Goal: Task Accomplishment & Management: Manage account settings

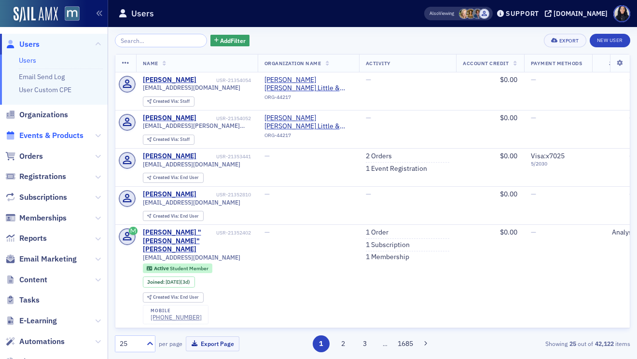
click at [32, 137] on span "Events & Products" at bounding box center [51, 135] width 64 height 11
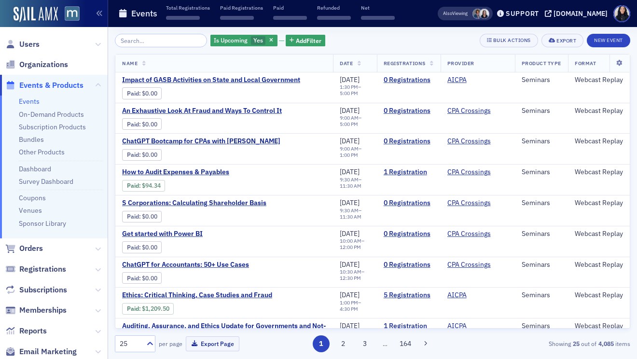
click at [138, 41] on input "search" at bounding box center [161, 41] width 92 height 14
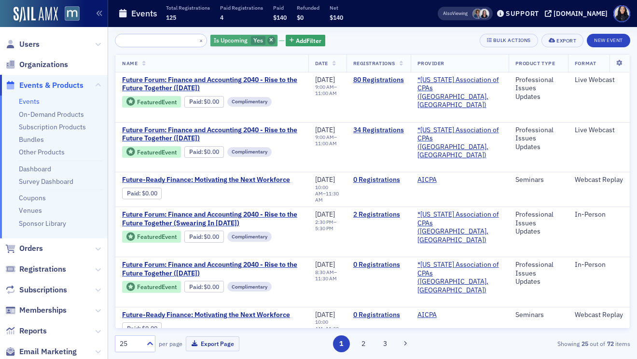
type input "The Future of Finance: Insights, Strategy, and Innovation"
click at [269, 40] on icon "button" at bounding box center [271, 40] width 4 height 5
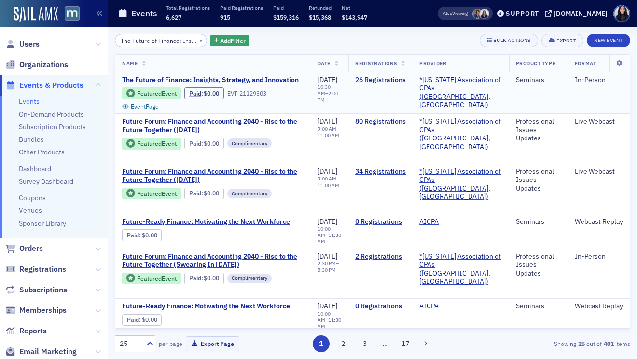
click at [385, 82] on link "26 Registrations" at bounding box center [380, 80] width 51 height 9
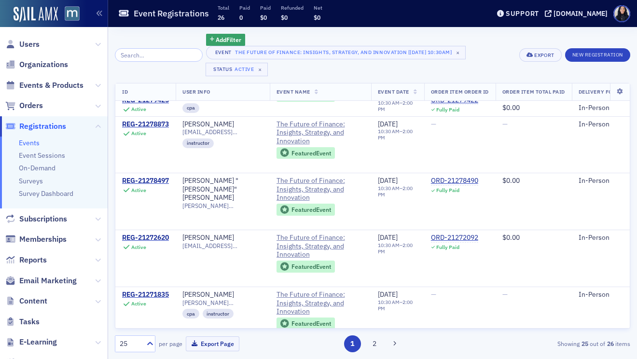
scroll to position [1210, 0]
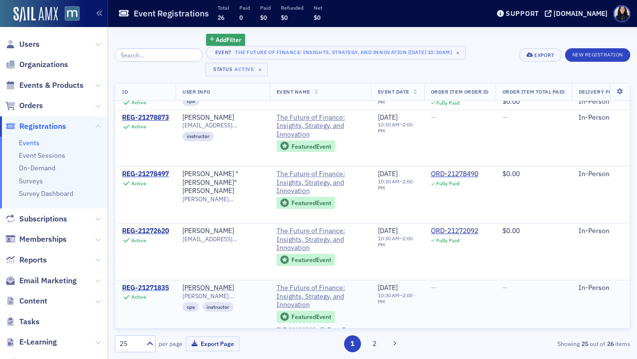
click at [143, 284] on div "REG-21271835" at bounding box center [145, 288] width 47 height 9
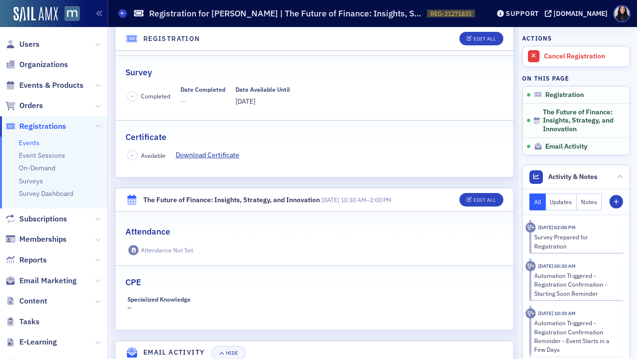
scroll to position [123, 0]
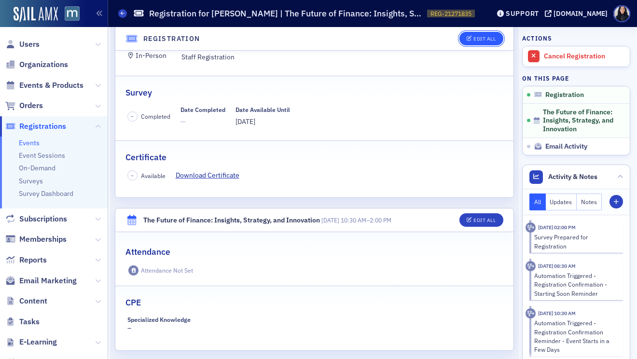
click at [483, 39] on div "Edit All" at bounding box center [484, 38] width 22 height 5
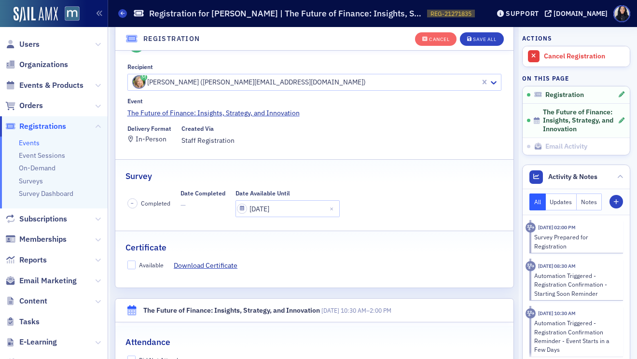
scroll to position [26, 0]
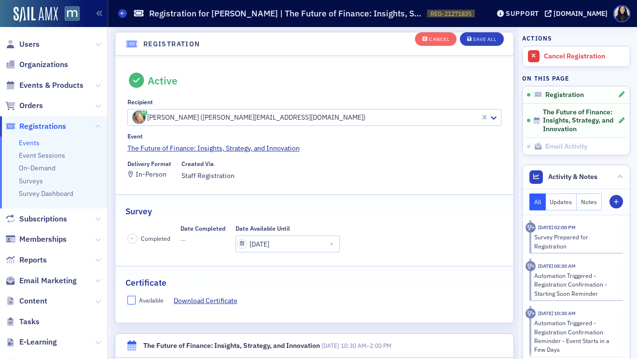
click at [130, 300] on input "Available" at bounding box center [131, 300] width 9 height 9
checkbox input "true"
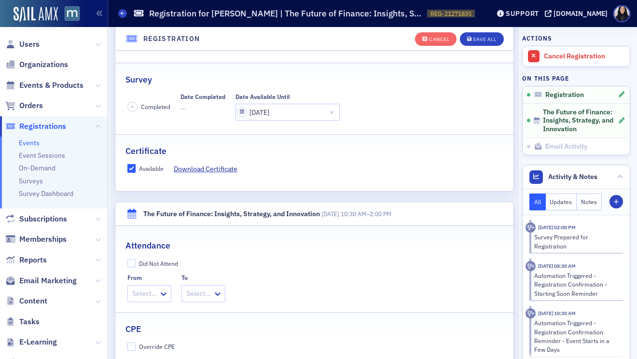
scroll to position [171, 0]
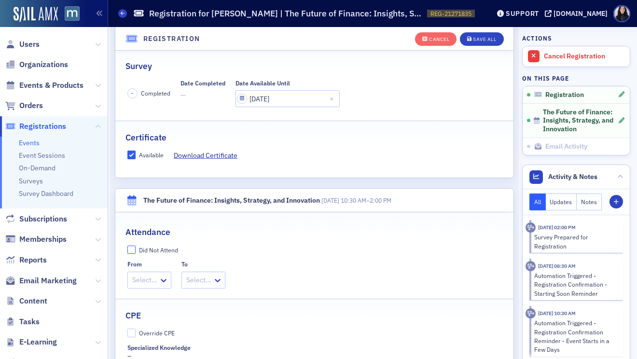
click at [131, 250] on input "Did Not Attend" at bounding box center [131, 249] width 9 height 9
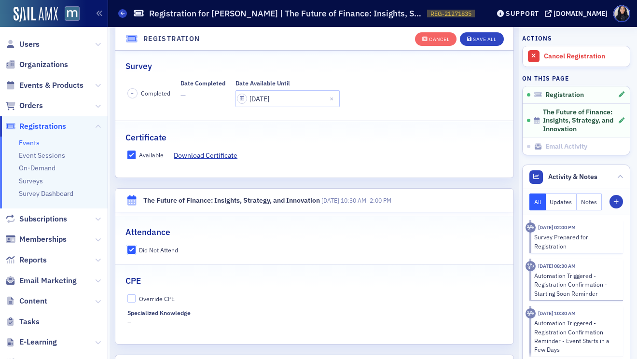
click at [131, 250] on input "Did Not Attend" at bounding box center [131, 249] width 9 height 9
checkbox input "false"
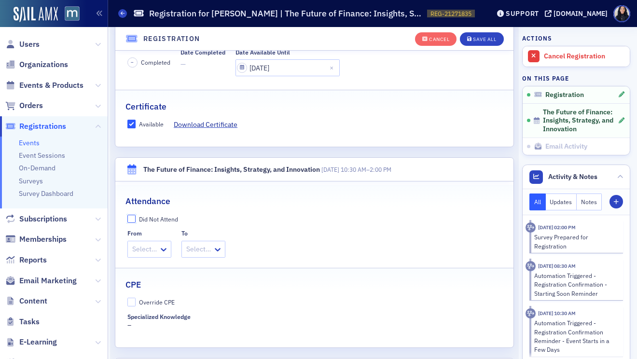
scroll to position [205, 0]
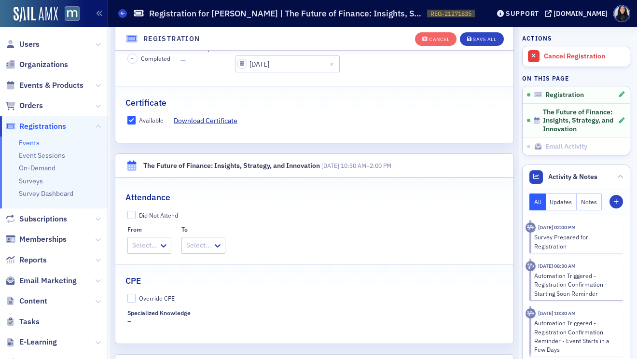
click at [127, 303] on div "Override CPE Specialized Knowledge –" at bounding box center [314, 310] width 398 height 33
click at [129, 302] on input "Override CPE" at bounding box center [131, 298] width 9 height 9
checkbox input "true"
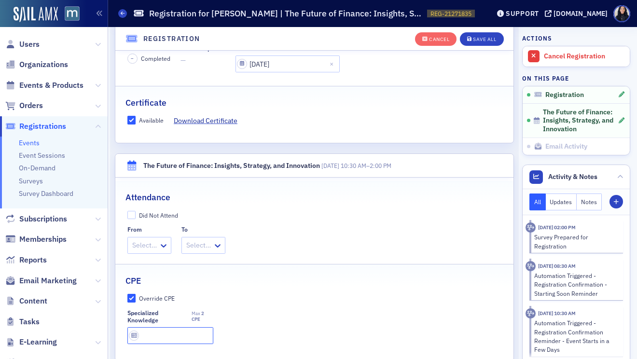
click at [154, 335] on input "text" at bounding box center [170, 335] width 86 height 17
type input "2 CPE"
click at [354, 305] on div "Override CPE Specialized Knowledge Max 2 CPE 2 CPE" at bounding box center [314, 319] width 398 height 50
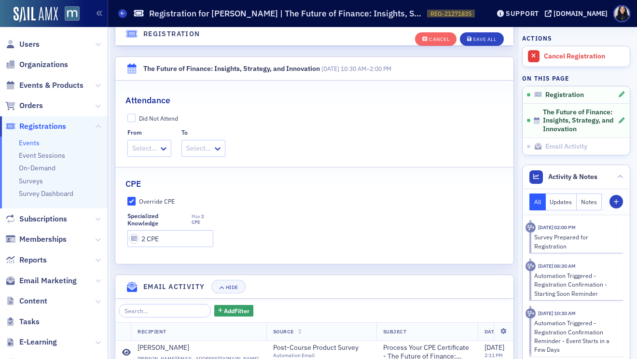
scroll to position [330, 0]
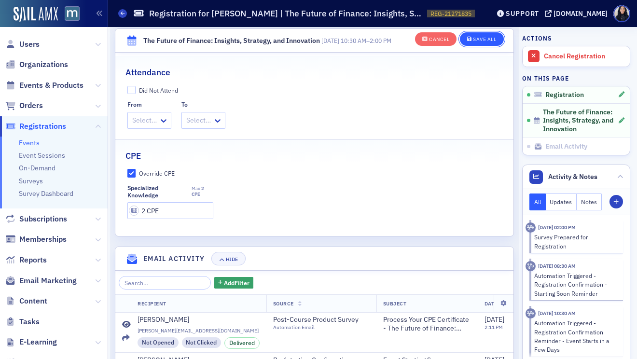
click at [475, 41] on div "Save All" at bounding box center [484, 39] width 23 height 5
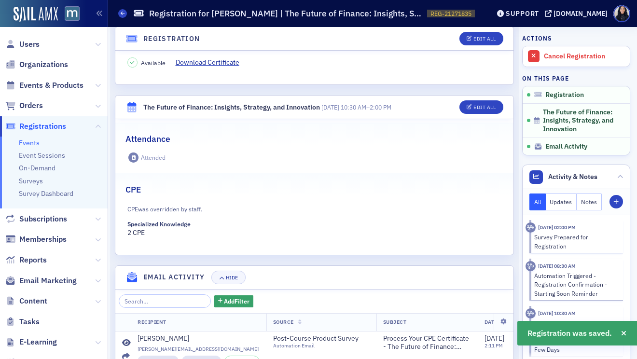
scroll to position [137, 0]
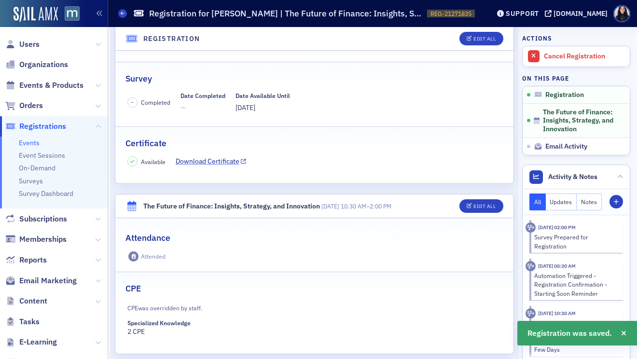
click at [202, 162] on link "Download Certificate" at bounding box center [211, 161] width 71 height 10
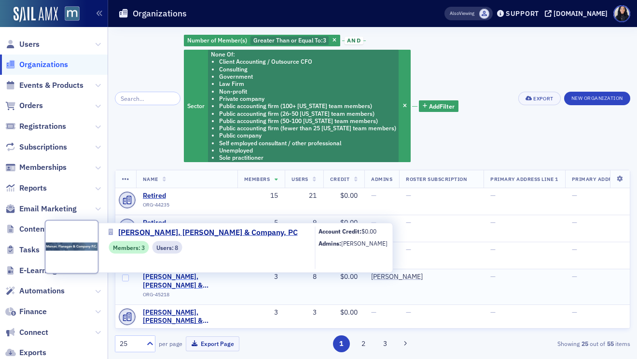
click at [162, 278] on span "Mercer, Flanagan & Company, PC" at bounding box center [187, 280] width 88 height 17
select select "US"
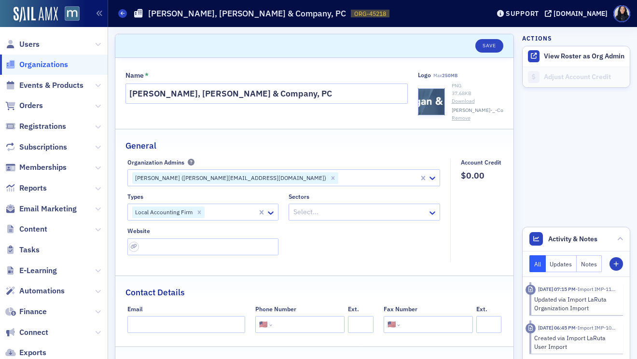
click at [313, 326] on input "tel" at bounding box center [307, 324] width 67 height 17
paste input "(301) 662-6992"
type input "(301) 662-6992"
click at [181, 244] on input "url" at bounding box center [202, 246] width 151 height 17
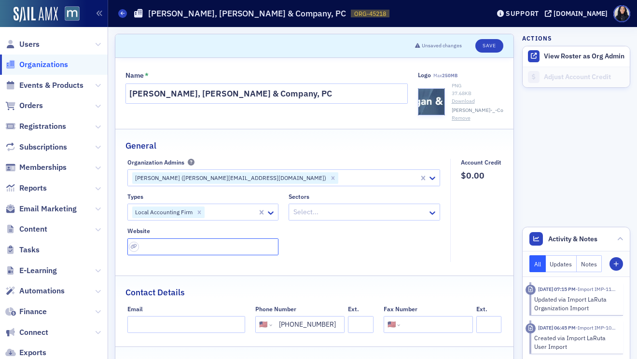
click at [181, 244] on input "url" at bounding box center [202, 246] width 151 height 17
paste input "https://www.mercerflanagan.com/"
type input "https://www.mercerflanagan.com/"
click at [420, 242] on div "Types Local Accounting Firm Sectors Select... Website https://www.mercerflanaga…" at bounding box center [283, 224] width 313 height 62
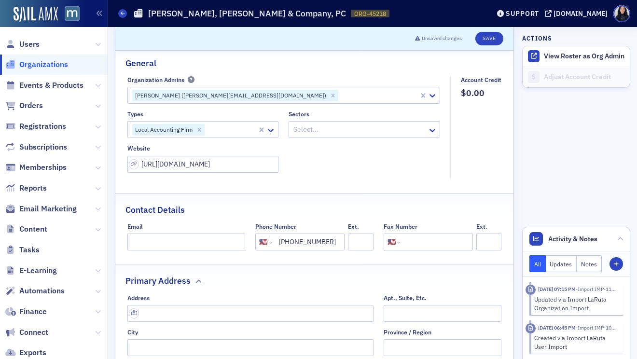
scroll to position [91, 0]
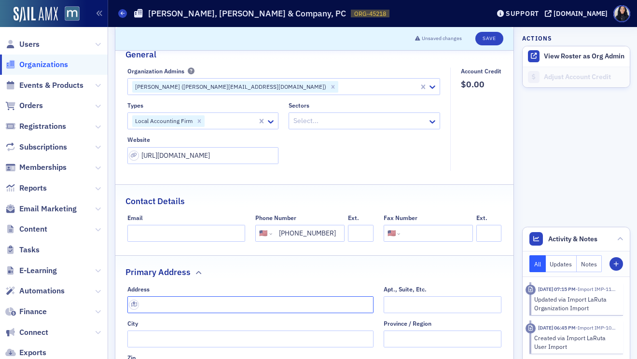
click at [156, 302] on input "text" at bounding box center [250, 304] width 246 height 17
type input "1509 Homestead Ave"
type input "Frederick"
type input "21702-4145"
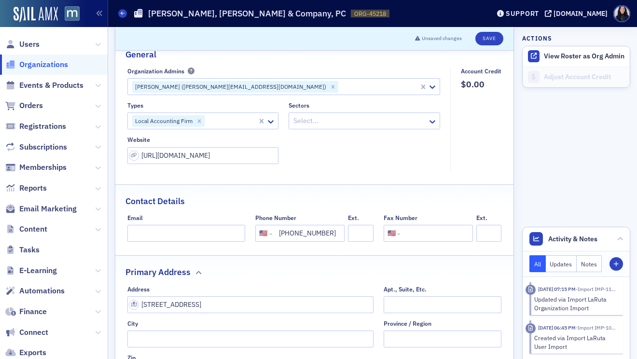
type input "Frederick County"
click at [191, 232] on input "Email" at bounding box center [186, 233] width 118 height 17
type input "roy@mercerflanagan.com"
click at [358, 164] on fieldset "Organization Admins Susan Chute (susan@mercerflanagan.com) Types Local Accounti…" at bounding box center [286, 119] width 318 height 103
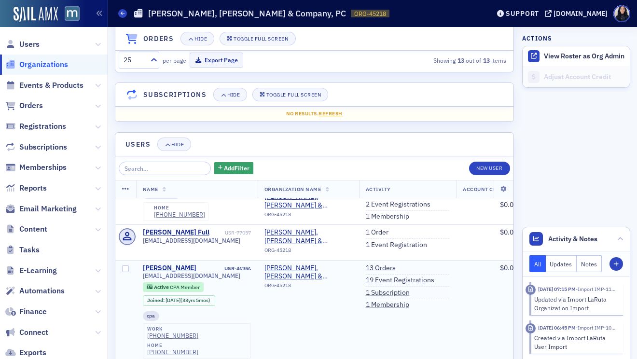
scroll to position [182, 0]
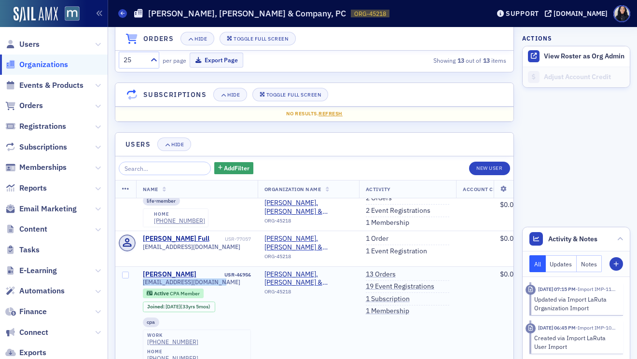
drag, startPoint x: 218, startPoint y: 284, endPoint x: 216, endPoint y: 276, distance: 8.2
click at [216, 276] on div "Mark Flanagan USR-46956 flanaganmark@comcast.net Active CPA Member Joined : 4/2…" at bounding box center [197, 317] width 108 height 95
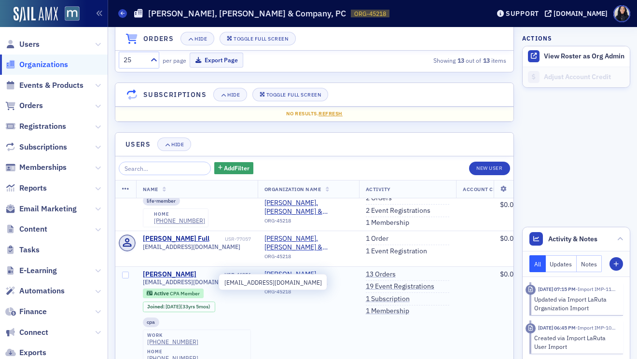
click at [146, 284] on span "flanaganmark@comcast.net" at bounding box center [191, 281] width 97 height 7
copy div "flanaganmark@comcast.net"
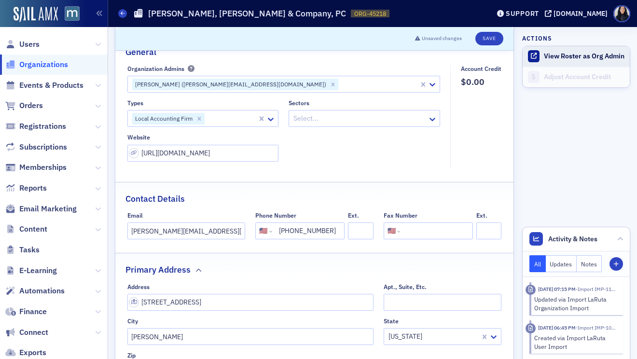
scroll to position [0, 0]
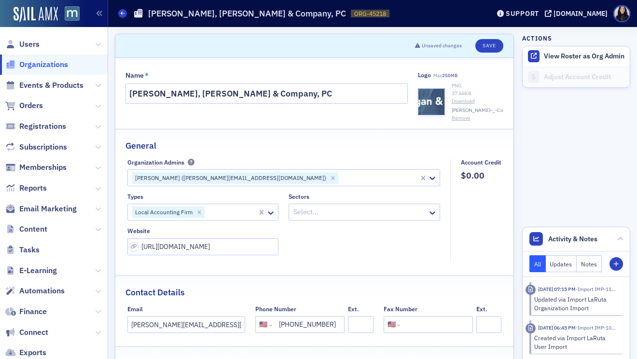
click at [402, 212] on div at bounding box center [359, 212] width 134 height 12
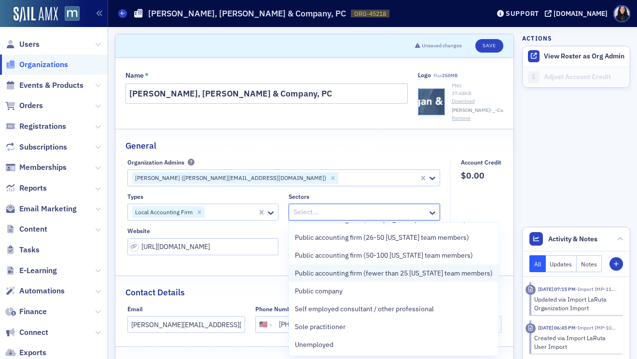
click at [379, 277] on span "Public accounting firm (fewer than 25 Maryland team members)" at bounding box center [394, 273] width 198 height 10
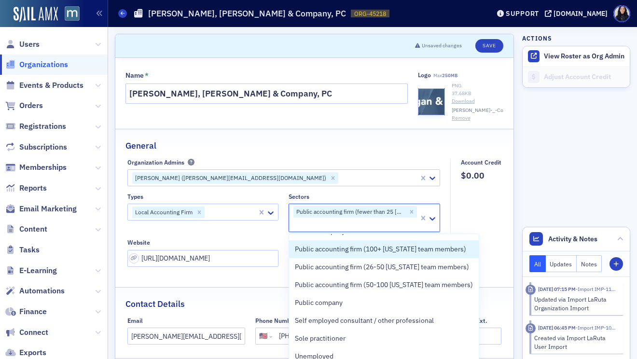
click at [476, 191] on fieldset "Account Credit $0.00" at bounding box center [478, 216] width 56 height 115
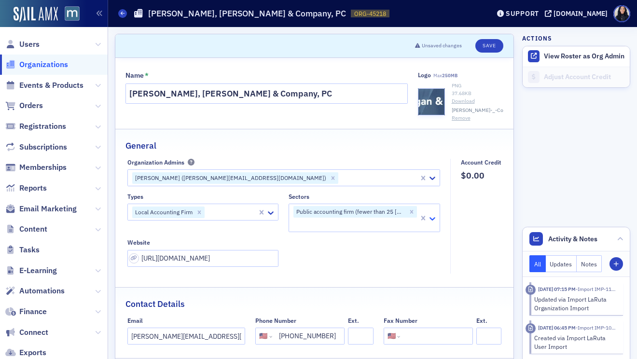
click at [432, 217] on icon at bounding box center [432, 219] width 10 height 10
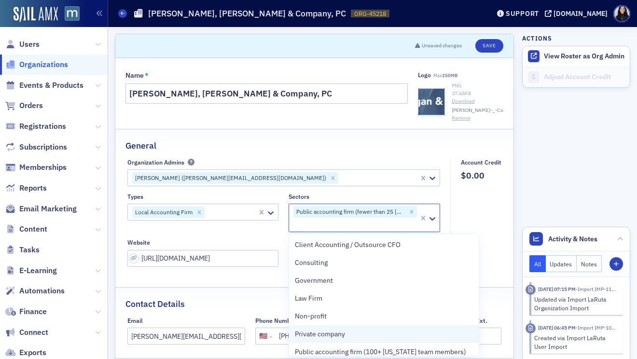
click at [335, 333] on span "Private company" at bounding box center [320, 334] width 50 height 10
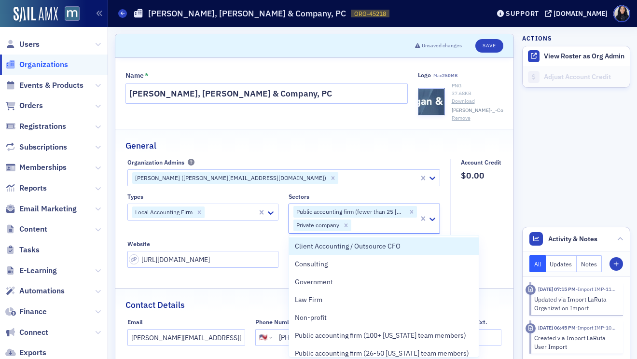
click at [469, 204] on fieldset "Account Credit $0.00" at bounding box center [478, 217] width 56 height 116
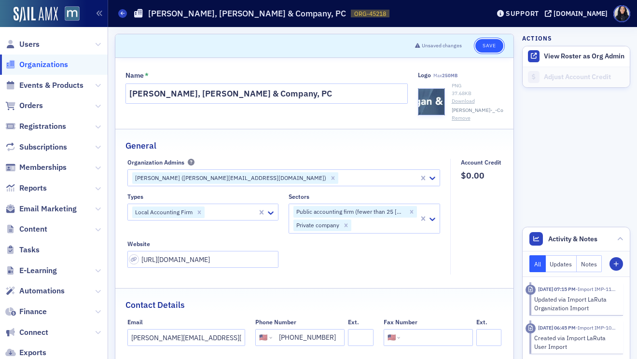
click at [489, 48] on button "Save" at bounding box center [488, 46] width 27 height 14
select select "US"
click at [488, 48] on button "Save" at bounding box center [488, 46] width 27 height 14
select select "US"
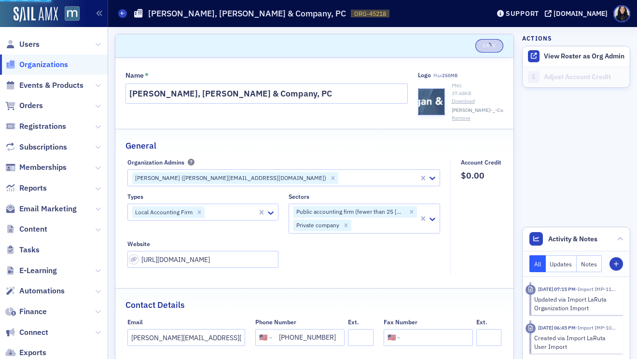
select select "US"
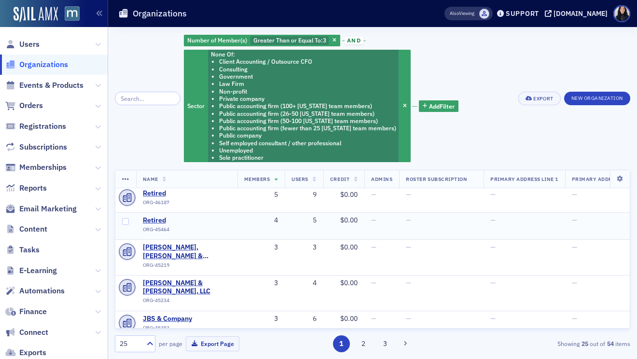
scroll to position [33, 0]
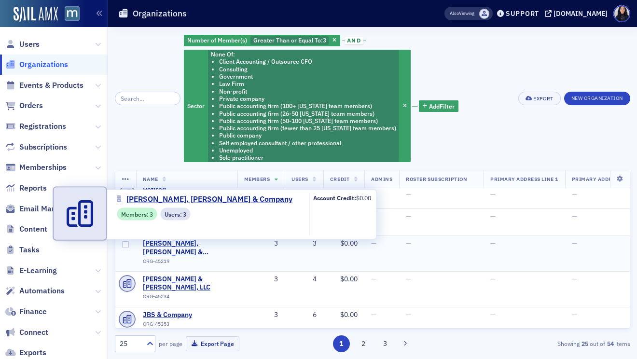
click at [174, 245] on span "[PERSON_NAME], [PERSON_NAME] & Company" at bounding box center [187, 247] width 88 height 17
select select "US"
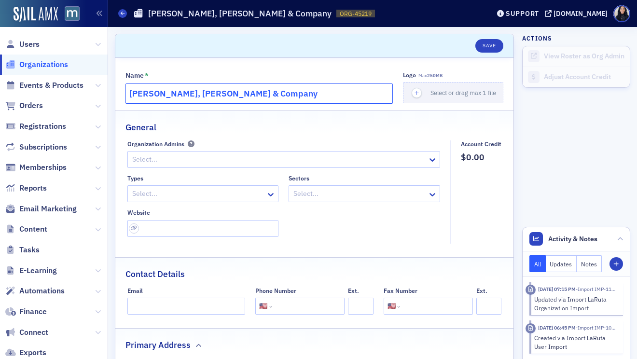
click at [213, 90] on input "Robbins, Adams & Company" at bounding box center [258, 93] width 267 height 20
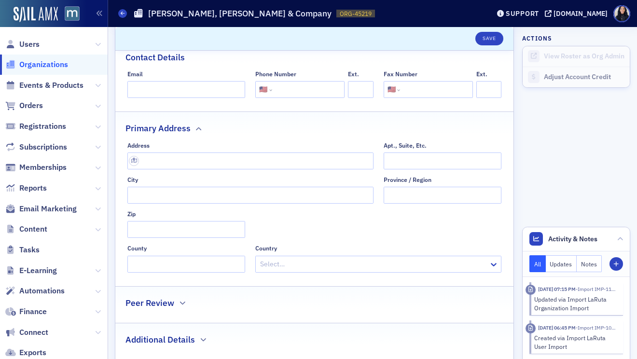
scroll to position [166, 0]
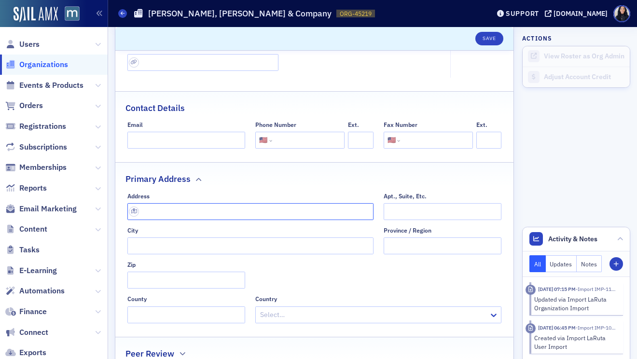
click at [268, 209] on input "text" at bounding box center [250, 211] width 246 height 17
paste input "126 Market Square, Cambridge, MD 21613"
type input "126 Market Square"
type input "Cambridge"
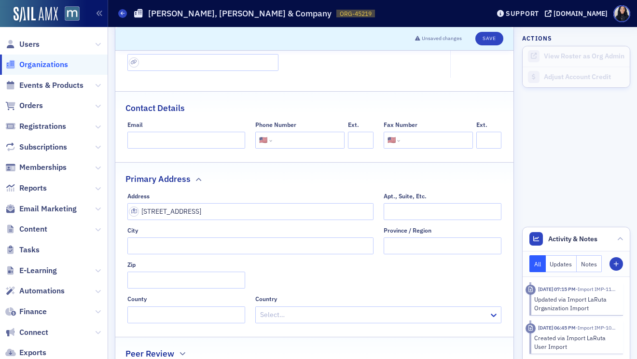
type input "21613-1860"
type input "Dorchester County"
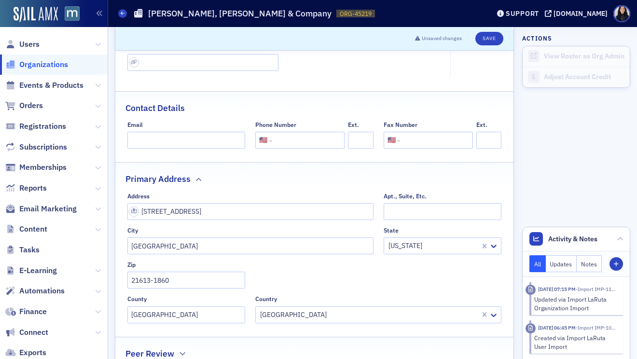
click at [297, 137] on input "tel" at bounding box center [307, 140] width 67 height 17
paste input "(410) 228-0565"
type input "(410) 228-0565"
click at [387, 102] on div "Contact Details" at bounding box center [314, 103] width 378 height 23
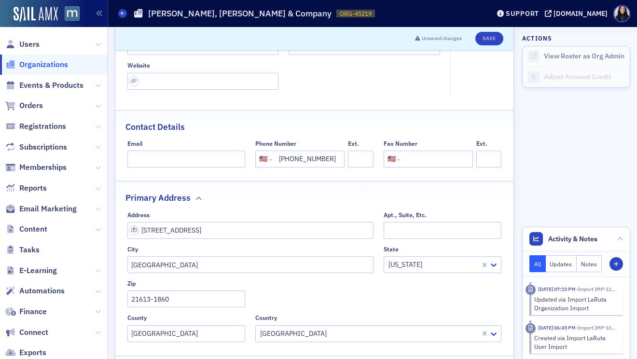
scroll to position [82, 0]
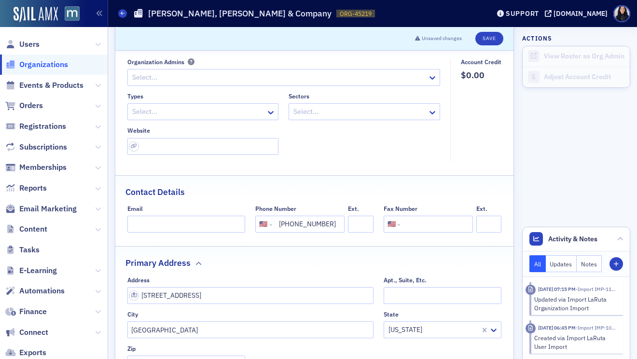
click at [252, 110] on div at bounding box center [198, 112] width 134 height 12
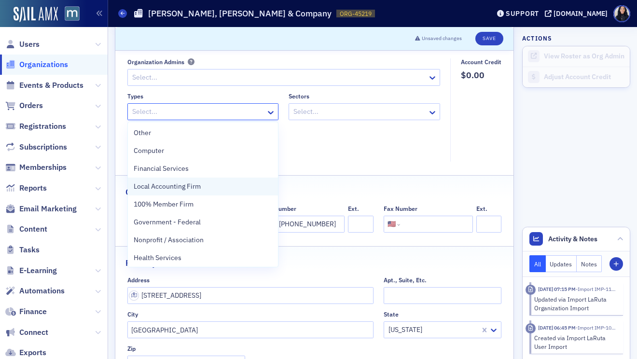
click at [206, 186] on div "Local Accounting Firm" at bounding box center [203, 186] width 139 height 10
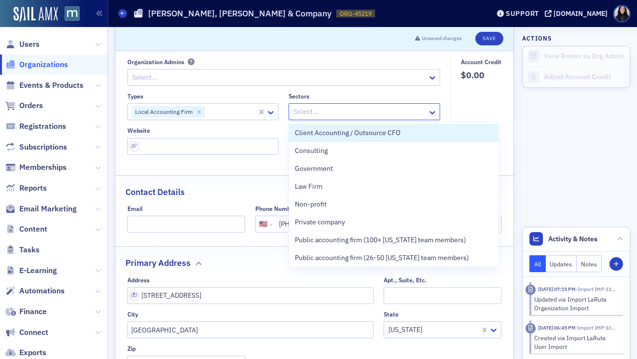
click at [344, 109] on div at bounding box center [359, 112] width 134 height 12
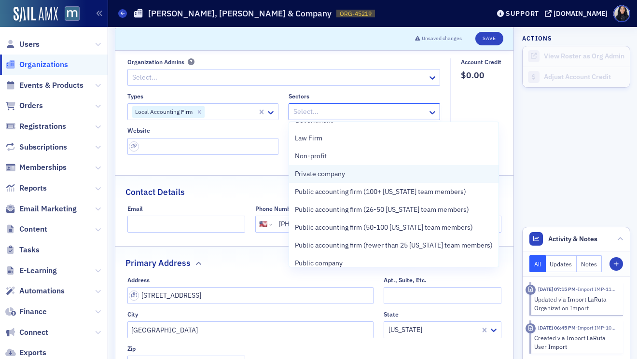
scroll to position [92, 0]
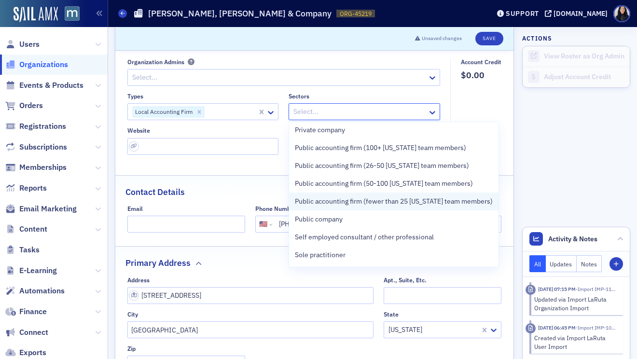
click at [326, 204] on span "Public accounting firm (fewer than 25 Maryland team members)" at bounding box center [394, 201] width 198 height 10
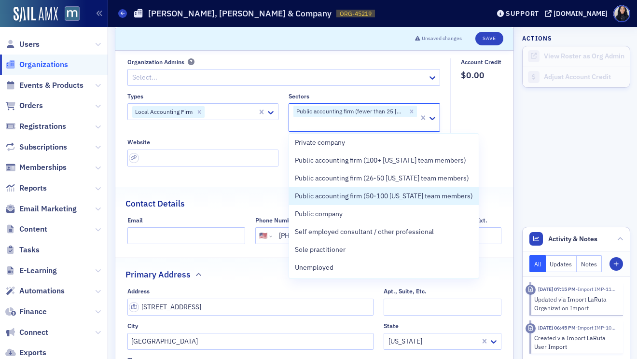
click at [249, 135] on div "Types Local Accounting Firm Sectors option Public accounting firm (fewer than 2…" at bounding box center [283, 129] width 313 height 73
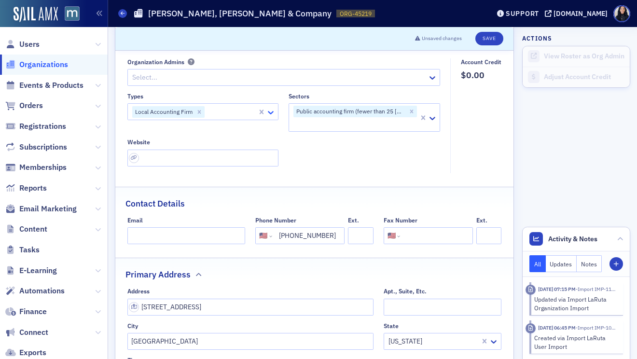
click at [273, 112] on icon at bounding box center [271, 113] width 10 height 10
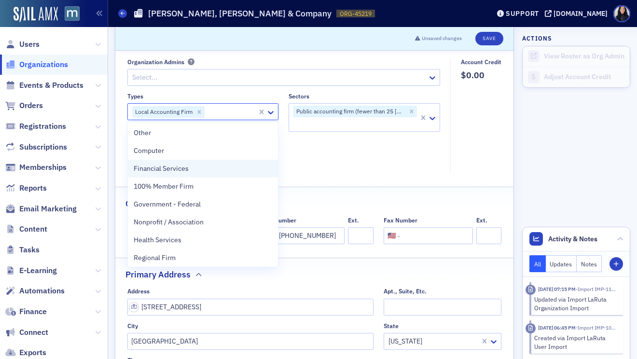
click at [238, 166] on div "Financial Services" at bounding box center [203, 168] width 139 height 10
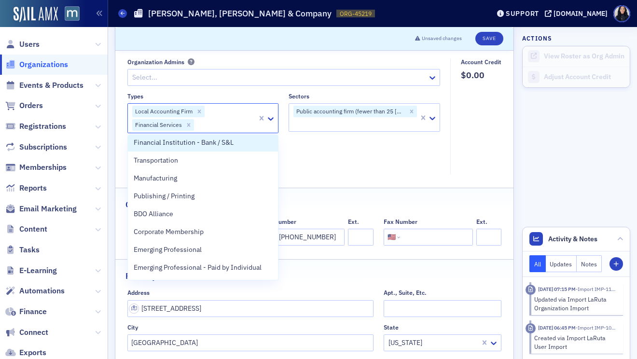
scroll to position [466, 0]
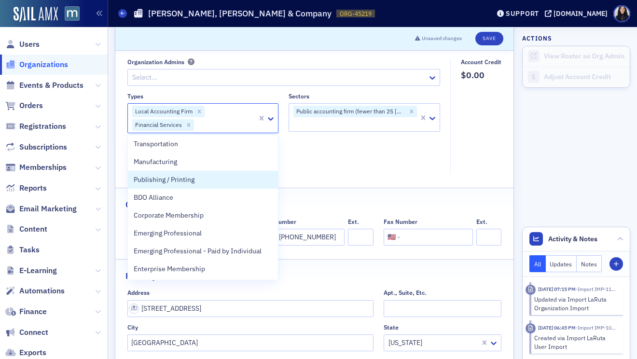
click at [307, 163] on div "Types option Financial Services, selected. Publishing / Printing, 29 of 34. 34 …" at bounding box center [283, 130] width 313 height 75
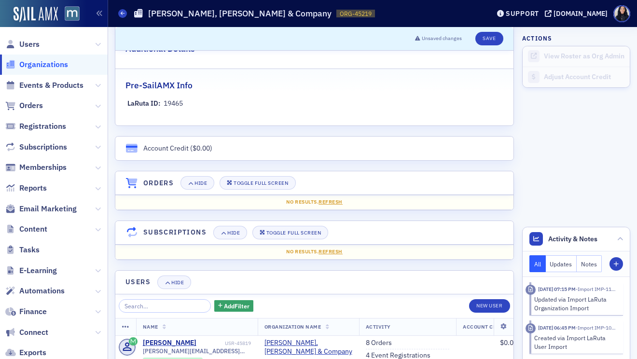
scroll to position [521, 0]
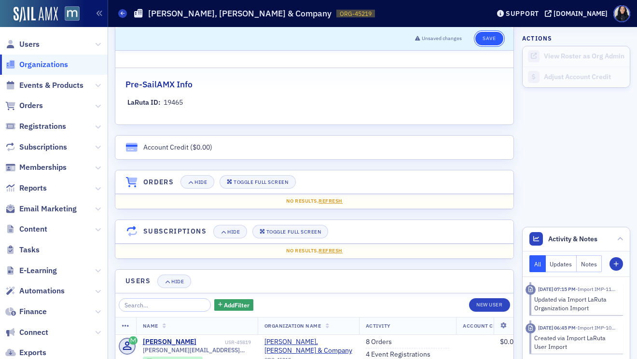
click at [489, 39] on button "Save" at bounding box center [488, 39] width 27 height 14
select select "US"
